Goal: Find specific page/section: Find specific page/section

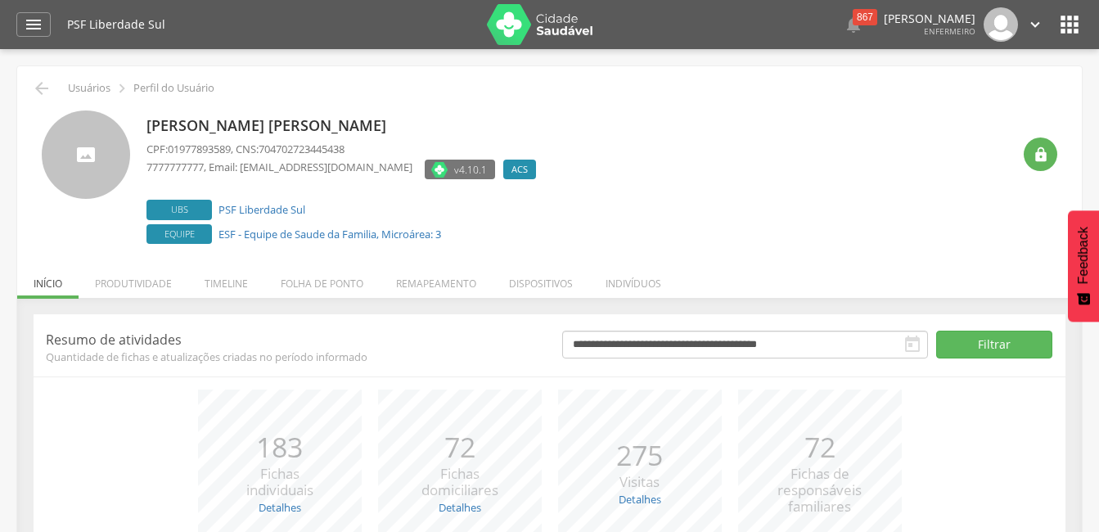
scroll to position [82, 0]
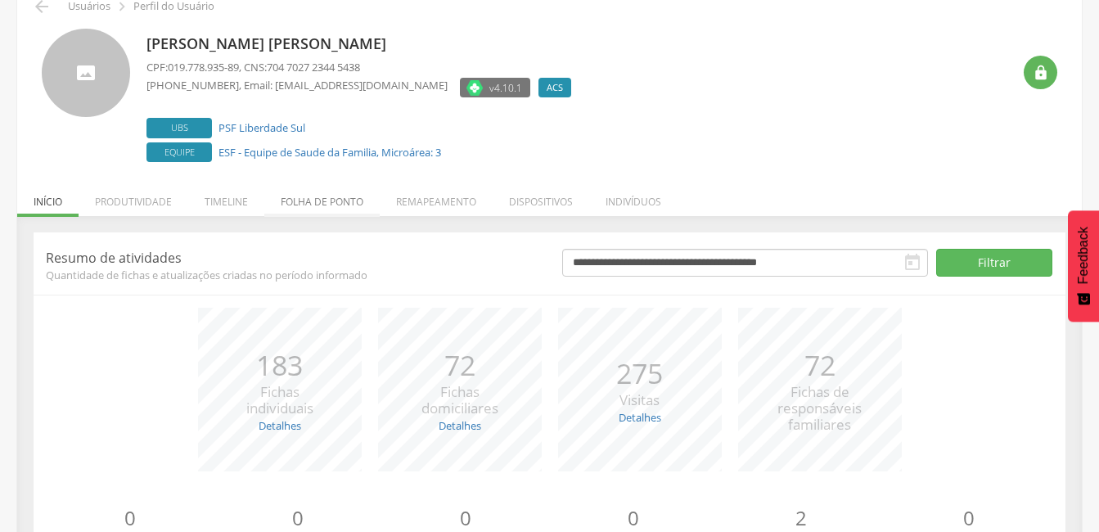
click at [301, 199] on li "Folha de ponto" at bounding box center [321, 197] width 115 height 38
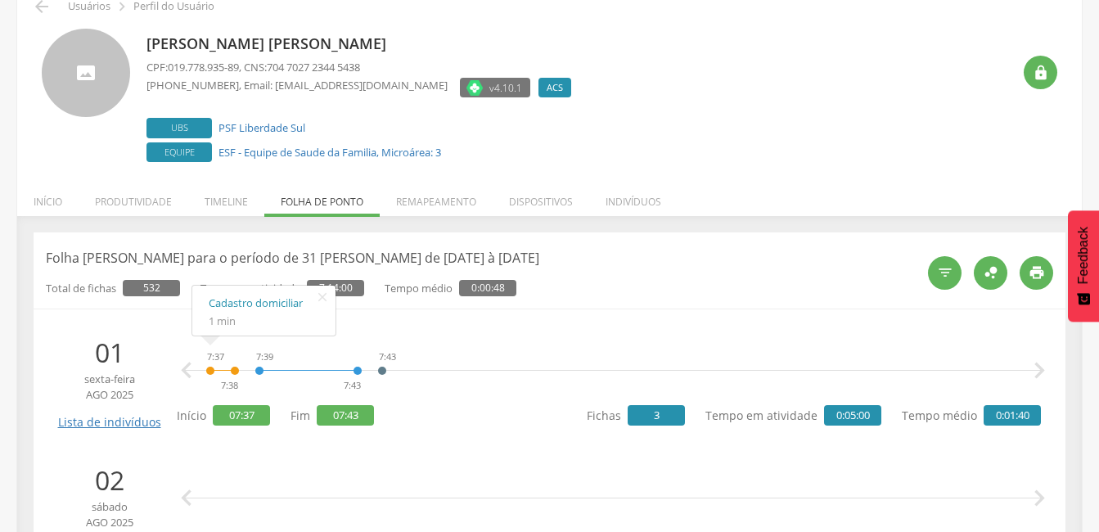
scroll to position [0, 0]
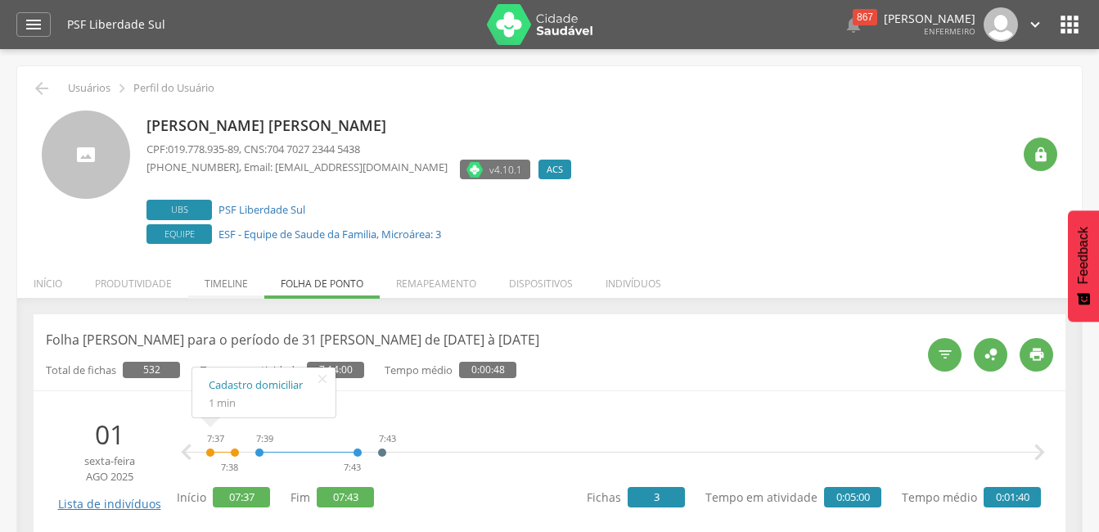
click at [221, 283] on li "Timeline" at bounding box center [226, 279] width 76 height 38
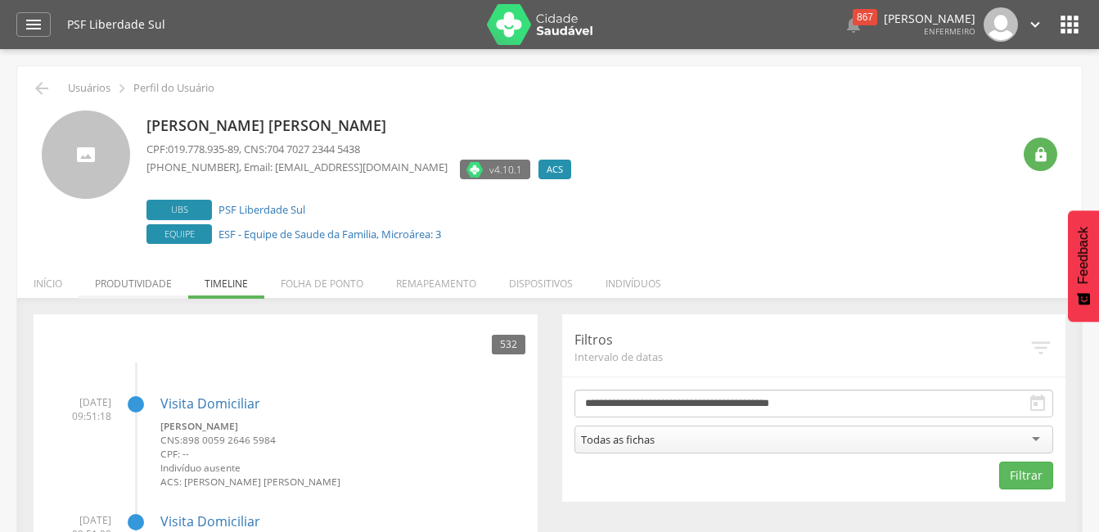
click at [129, 283] on li "Produtividade" at bounding box center [134, 279] width 110 height 38
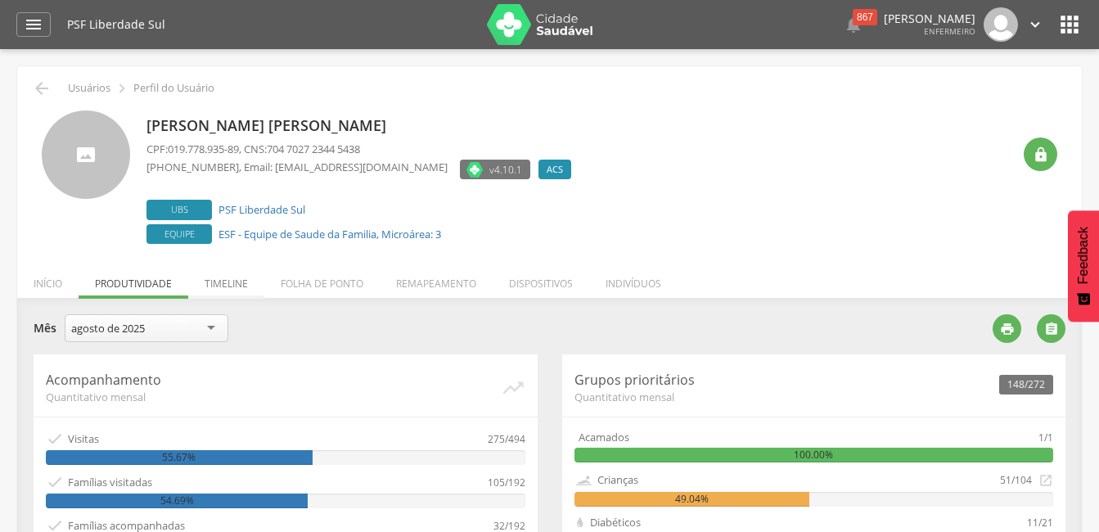
click at [230, 285] on li "Timeline" at bounding box center [226, 279] width 76 height 38
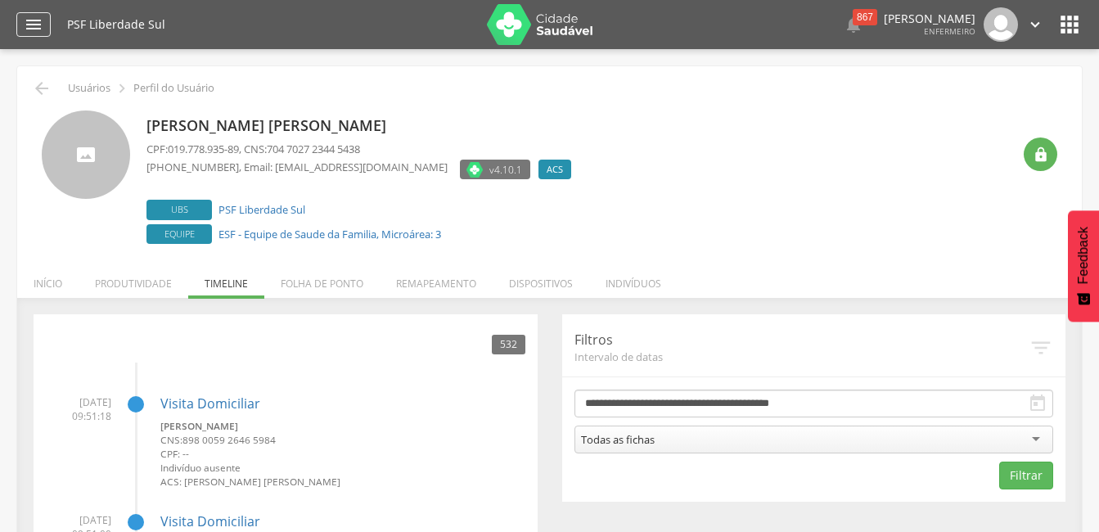
click at [34, 25] on icon "" at bounding box center [34, 25] width 20 height 20
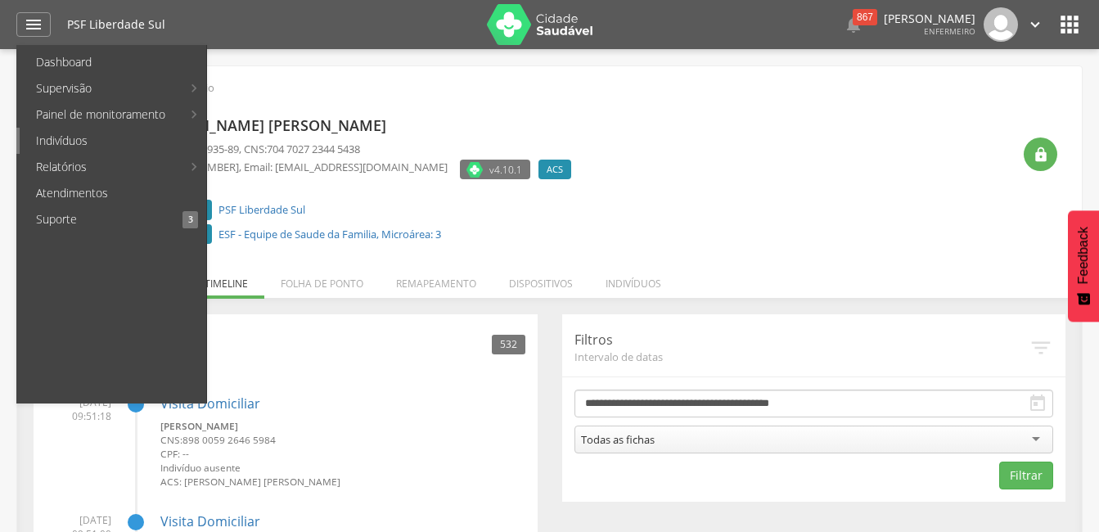
click at [69, 136] on link "Indivíduos" at bounding box center [113, 141] width 187 height 26
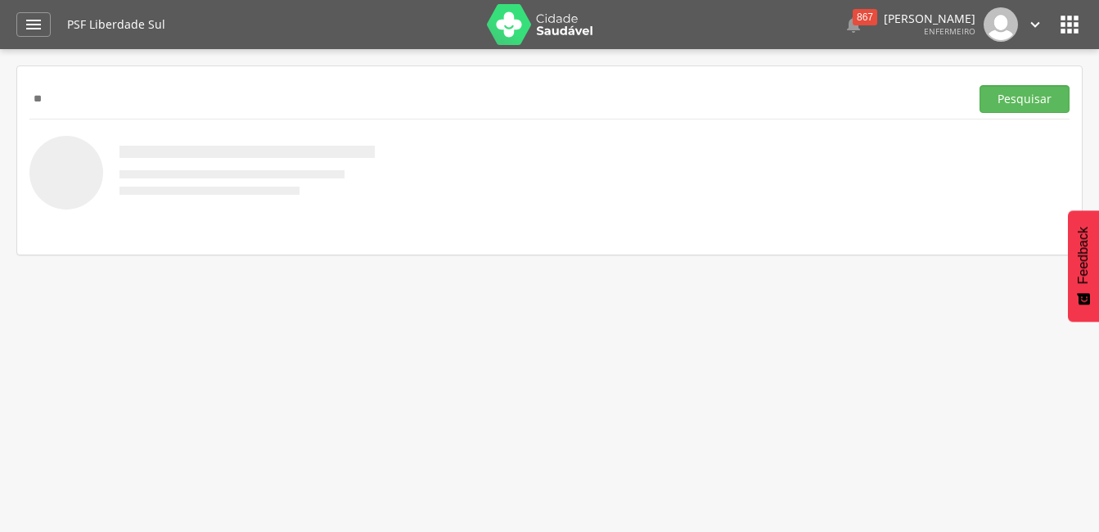
type input "*"
type input "**********"
click at [1033, 96] on button "Pesquisar" at bounding box center [1025, 99] width 90 height 28
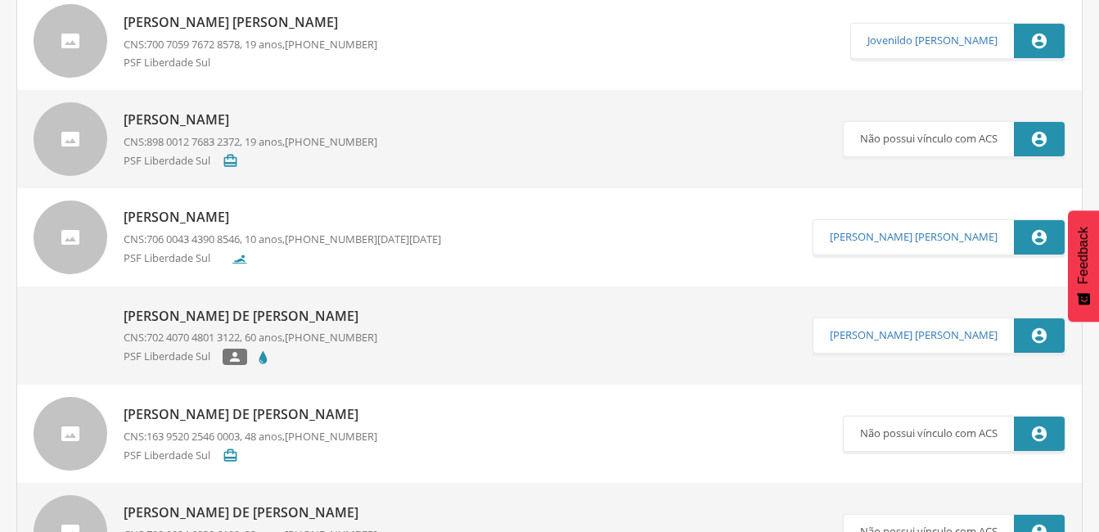
scroll to position [4208, 0]
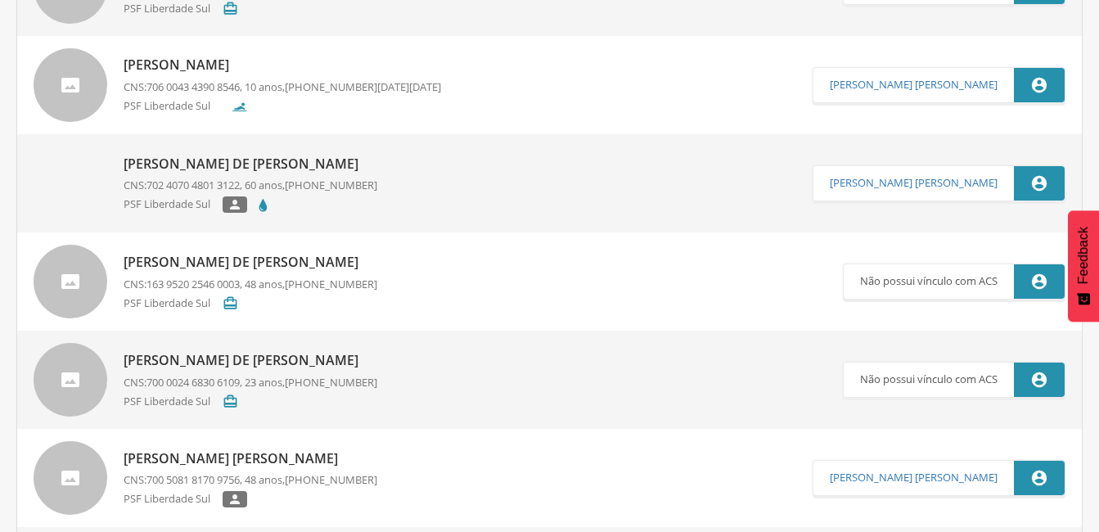
click at [160, 167] on p "[PERSON_NAME] de [PERSON_NAME]" at bounding box center [251, 164] width 254 height 19
type input "**********"
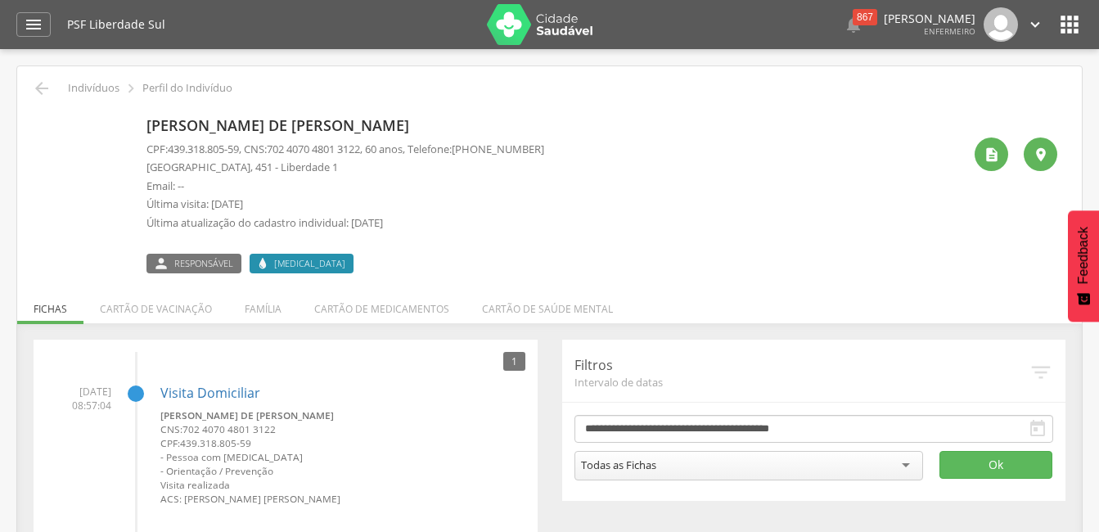
scroll to position [49, 0]
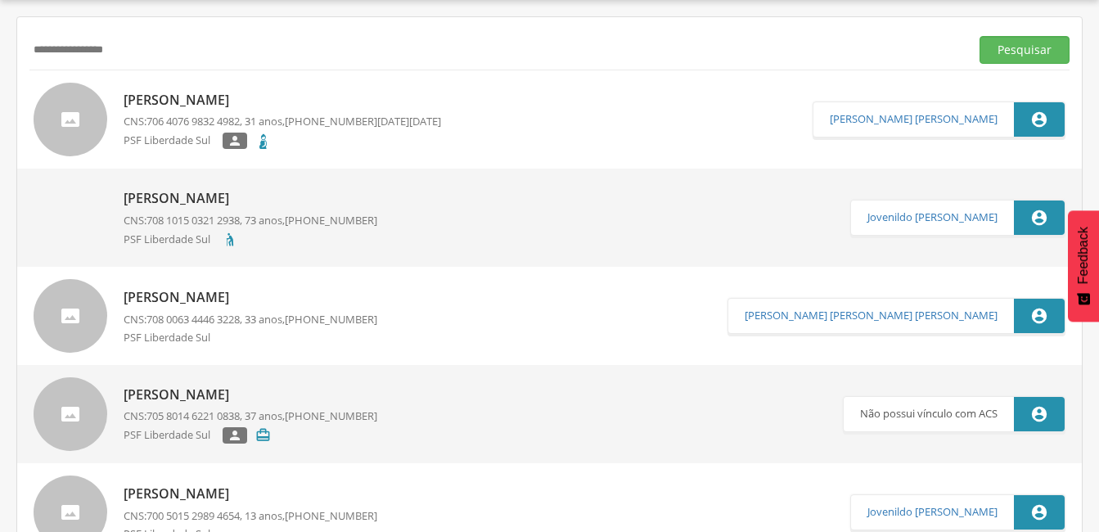
click at [174, 101] on p "[PERSON_NAME]" at bounding box center [283, 100] width 318 height 19
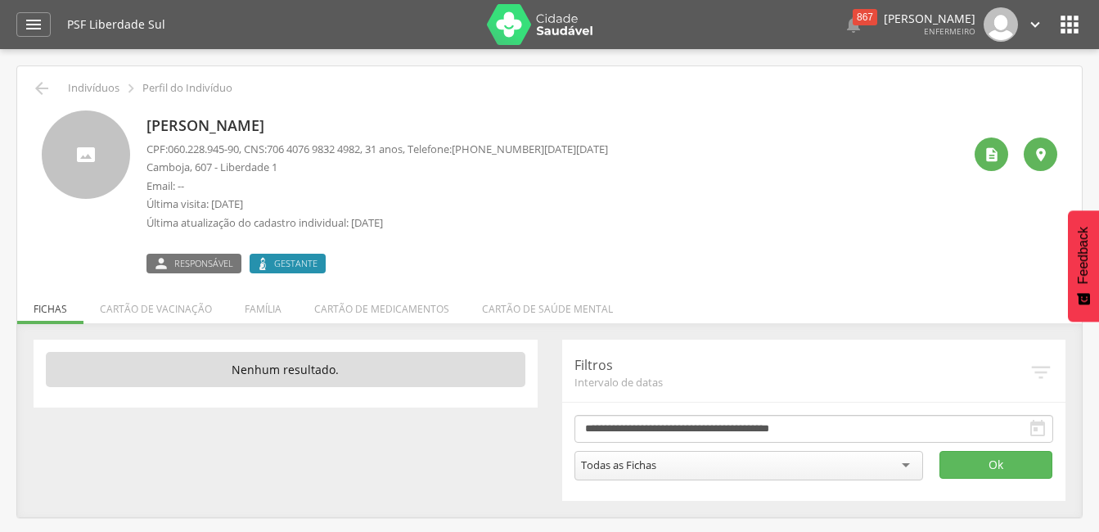
scroll to position [49, 0]
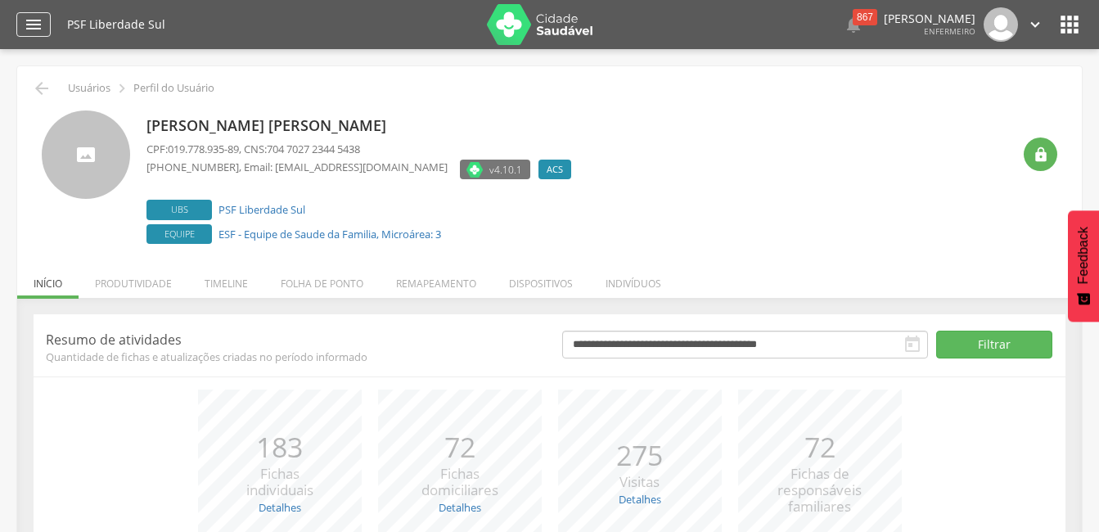
click at [30, 25] on icon "" at bounding box center [34, 25] width 20 height 20
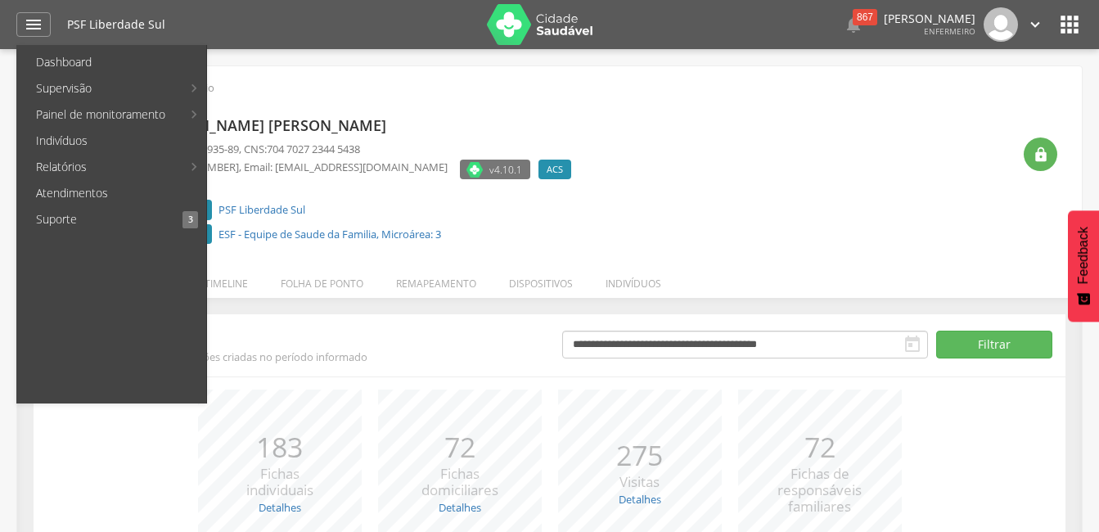
click at [652, 187] on div "[PERSON_NAME] [PERSON_NAME] CPF: 019.778.935-89 , CNS: 704 7027 2344 5438 [PHON…" at bounding box center [578, 178] width 865 height 137
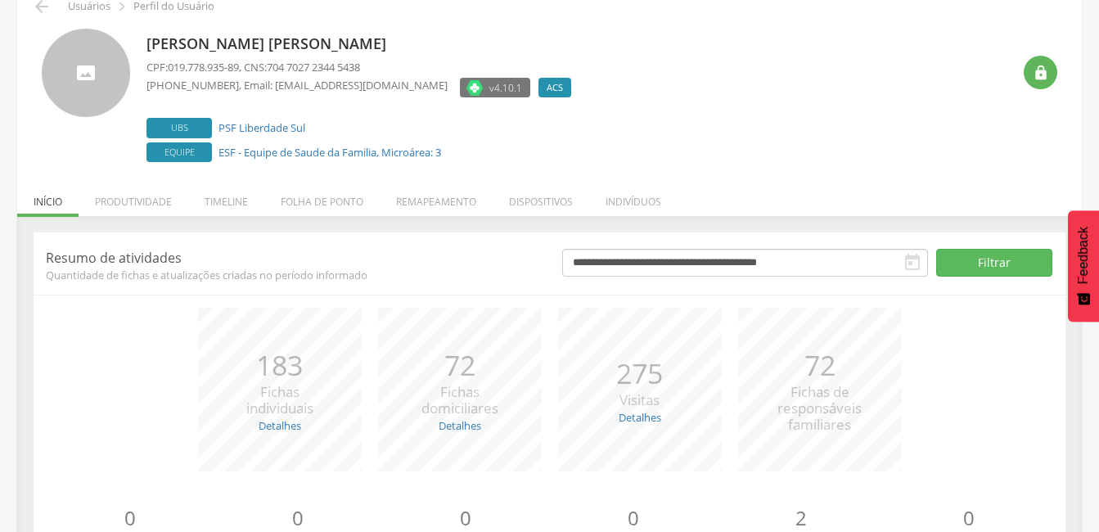
scroll to position [165, 0]
